Goal: Find specific page/section: Find specific page/section

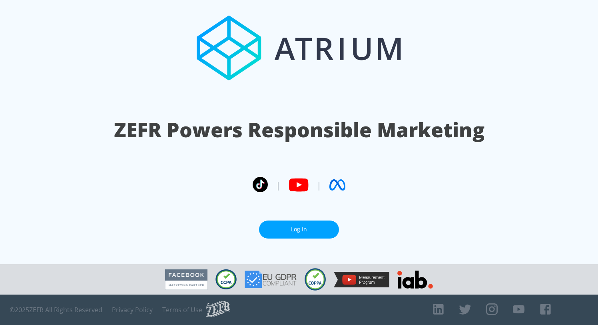
click at [309, 225] on link "Log In" at bounding box center [299, 229] width 80 height 18
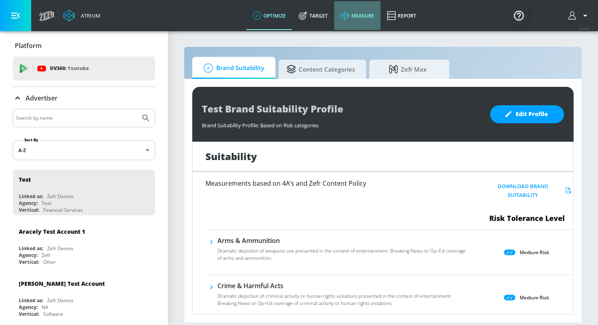
click at [361, 19] on link "measure" at bounding box center [357, 15] width 46 height 29
